Goal: Task Accomplishment & Management: Use online tool/utility

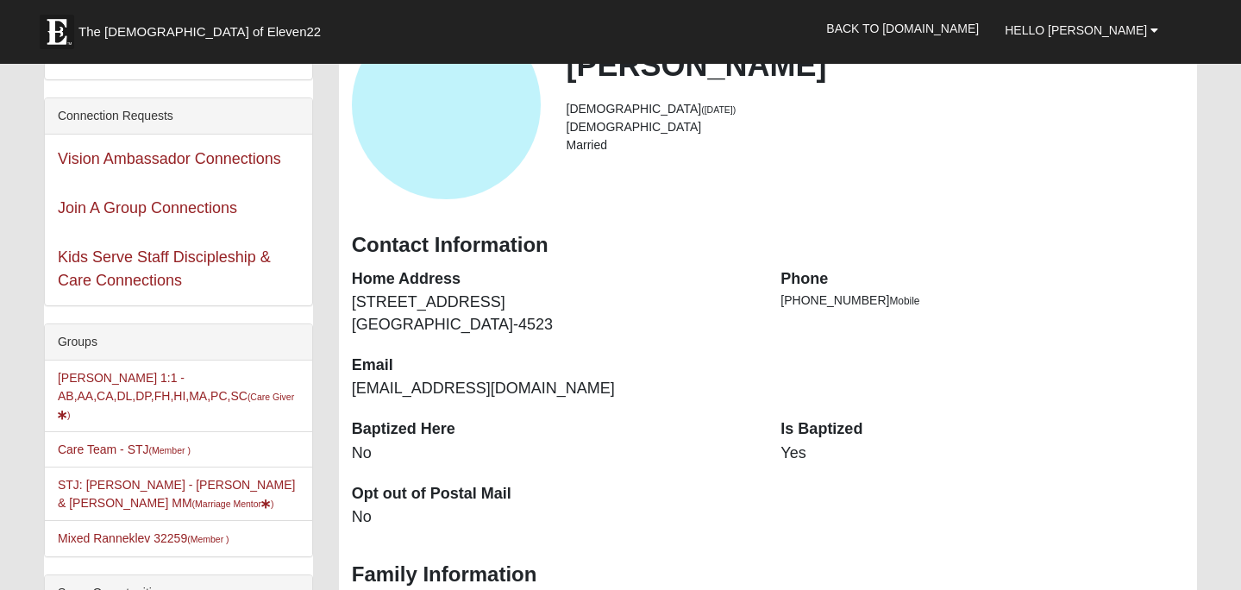
scroll to position [151, 0]
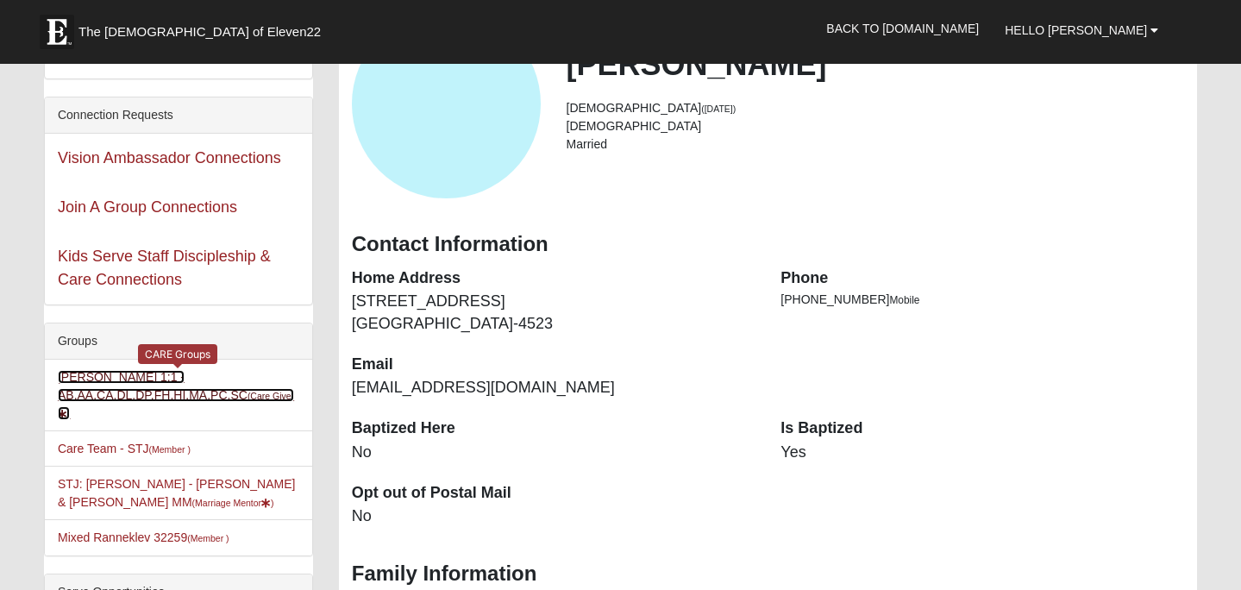
click at [143, 391] on link "[PERSON_NAME] 1:1 -AB,AA,CA,DL,DP,FH,HI,MA,PC,SC (Care Giver )" at bounding box center [176, 395] width 236 height 50
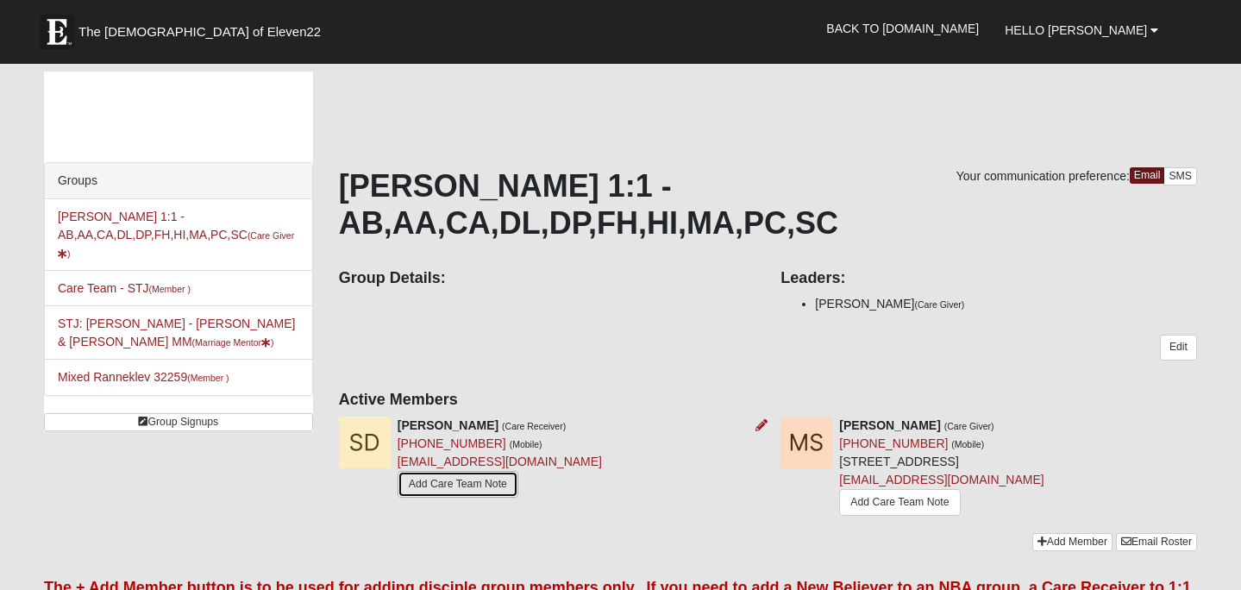
click at [421, 480] on link "Add Care Team Note" at bounding box center [457, 484] width 121 height 27
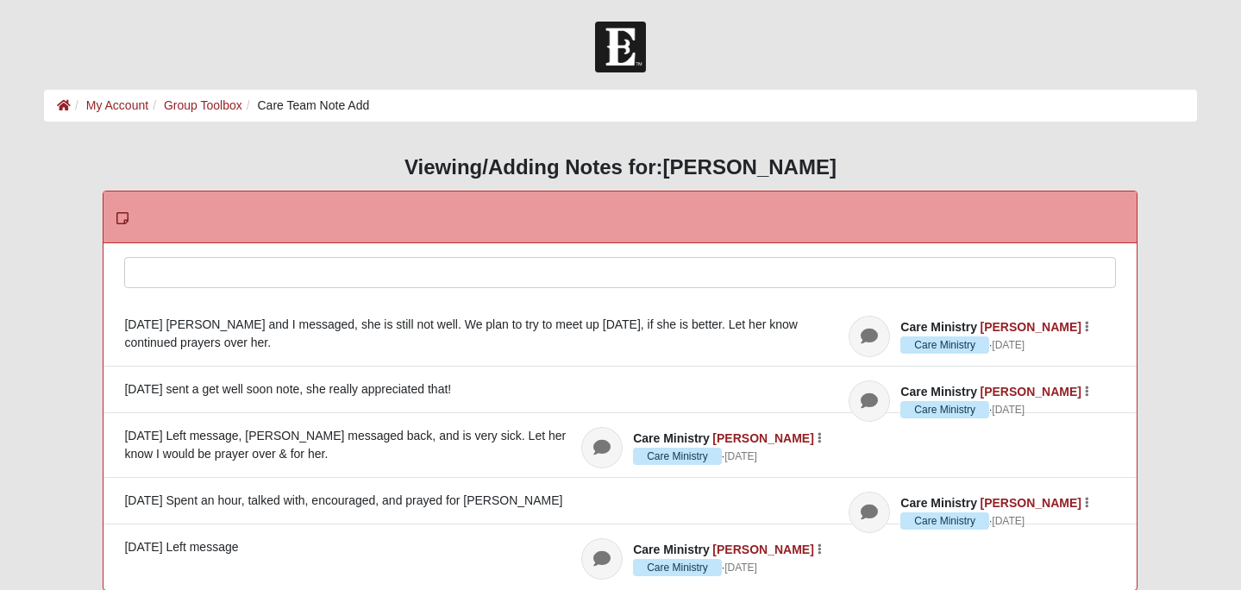
click at [134, 271] on div at bounding box center [620, 296] width 990 height 76
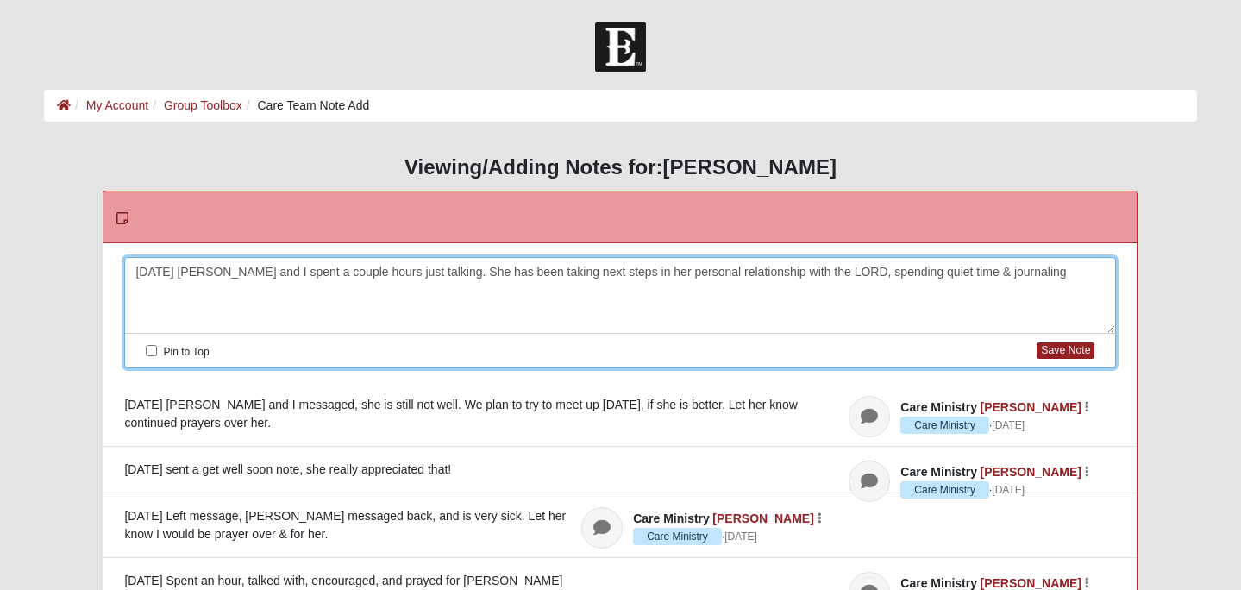
click at [380, 272] on div "[DATE] [PERSON_NAME] and I spent a couple hours just talking. She has been taki…" at bounding box center [620, 296] width 990 height 76
click at [924, 273] on div "[DATE] [PERSON_NAME] and I spent a couple hours talking. She has been taking ne…" at bounding box center [620, 296] width 990 height 76
click at [1045, 272] on div "[DATE] [PERSON_NAME] and I spent a couple hours talking. She has been taking ne…" at bounding box center [620, 296] width 990 height 76
click at [1067, 349] on button "Save Note" at bounding box center [1065, 350] width 58 height 16
